Goal: Task Accomplishment & Management: Manage account settings

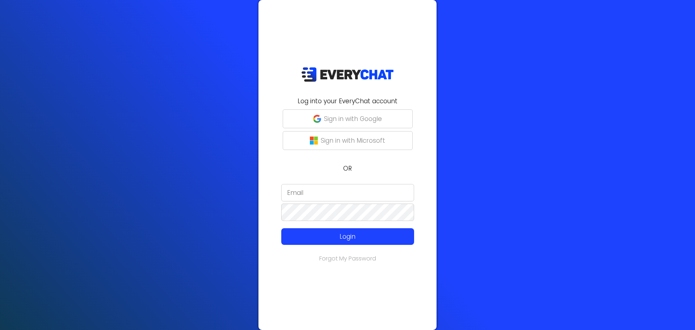
click at [328, 197] on input "email" at bounding box center [347, 192] width 133 height 17
type input "[EMAIL_ADDRESS][DOMAIN_NAME]"
click at [350, 121] on p "Sign in with Google" at bounding box center [353, 118] width 58 height 9
click at [327, 193] on input "email" at bounding box center [347, 192] width 133 height 17
type input "[EMAIL_ADDRESS][DOMAIN_NAME]"
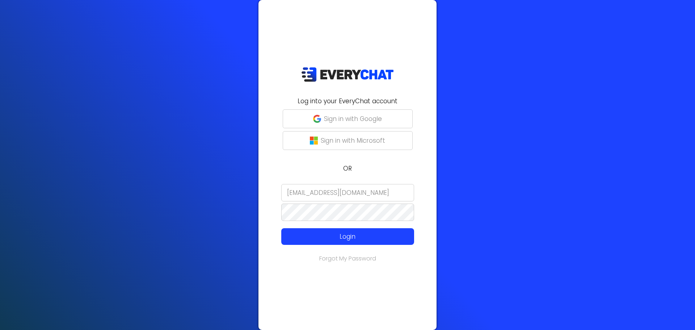
click at [341, 259] on link "Forgot My Password" at bounding box center [347, 258] width 57 height 8
type input "[EMAIL_ADDRESS][DOMAIN_NAME]"
click at [337, 239] on p "Login" at bounding box center [348, 236] width 106 height 9
